Goal: Entertainment & Leisure: Consume media (video, audio)

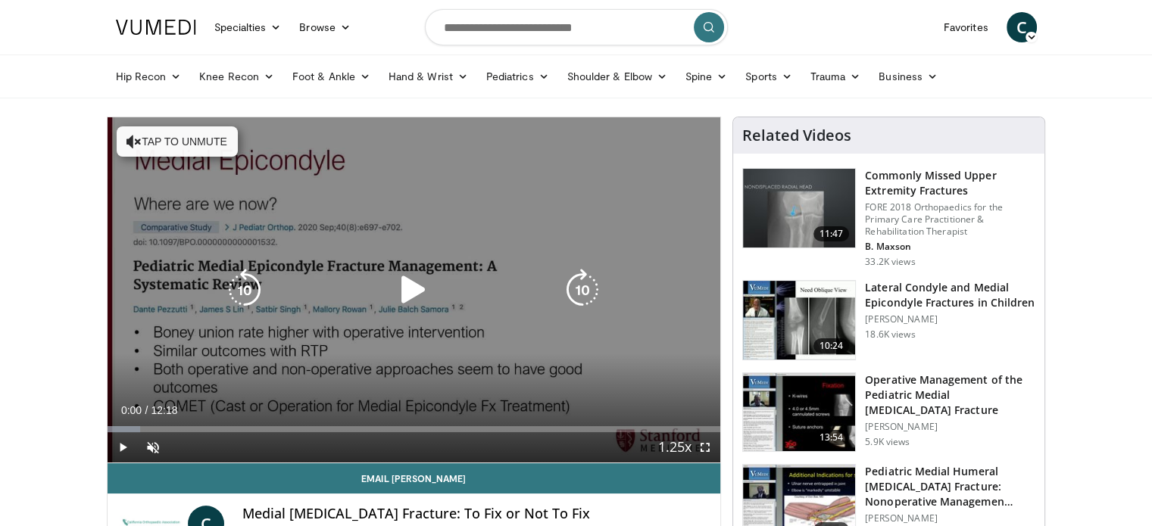
click at [333, 348] on div "10 seconds Tap to unmute" at bounding box center [414, 289] width 613 height 345
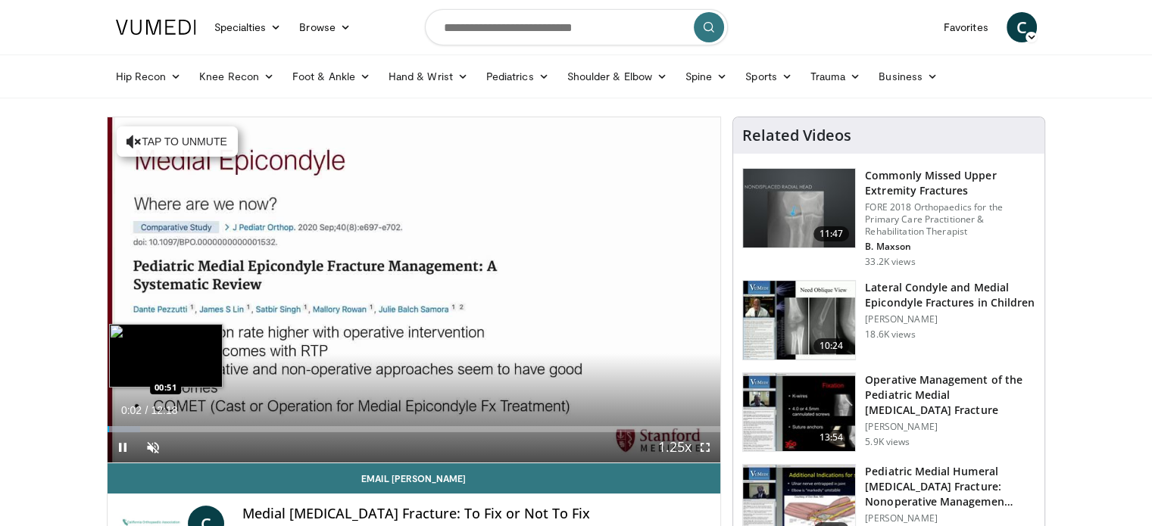
click at [149, 424] on div "Loaded : 5.41% 00:02 00:51" at bounding box center [414, 425] width 613 height 14
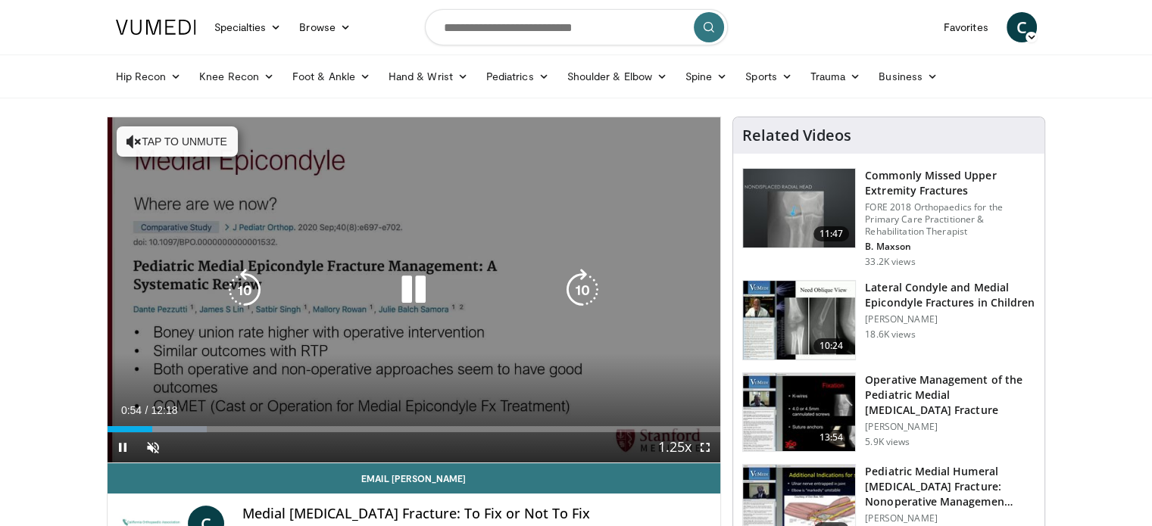
click at [403, 287] on icon "Video Player" at bounding box center [413, 290] width 42 height 42
click at [127, 308] on div "10 seconds Tap to unmute" at bounding box center [414, 289] width 613 height 345
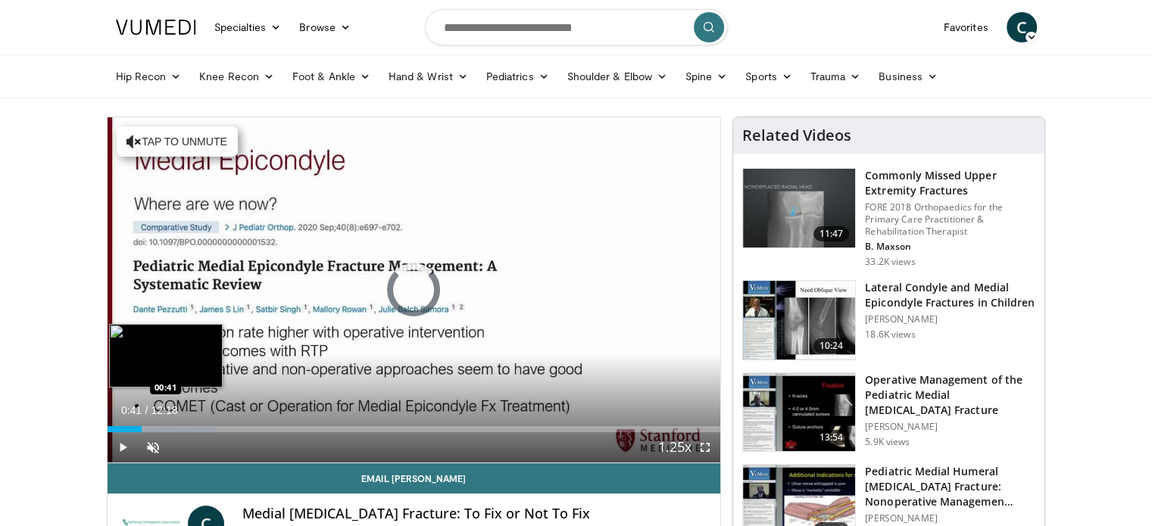
drag, startPoint x: 142, startPoint y: 426, endPoint x: 130, endPoint y: 423, distance: 11.6
click at [133, 423] on div "Loaded : 17.59% 00:41 00:41" at bounding box center [414, 425] width 613 height 14
click at [142, 420] on div "Loaded : 12.20% 00:41 00:42" at bounding box center [414, 425] width 613 height 14
click at [139, 429] on div "00:38" at bounding box center [124, 429] width 32 height 6
click at [127, 424] on div "Loaded : 16.24% 00:25 00:25" at bounding box center [414, 425] width 613 height 14
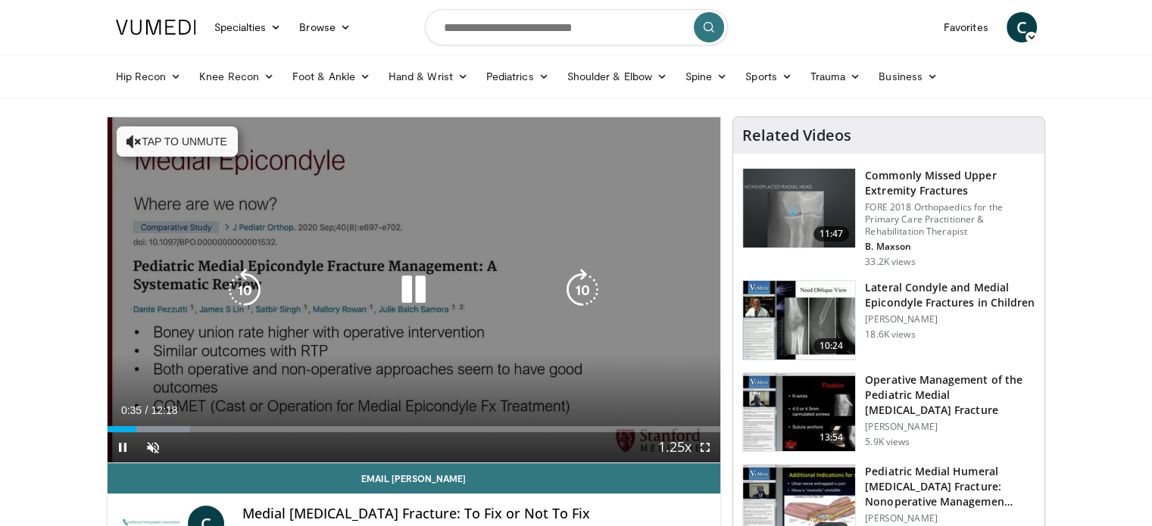
click at [410, 287] on icon "Video Player" at bounding box center [413, 290] width 42 height 42
